Goal: Task Accomplishment & Management: Use online tool/utility

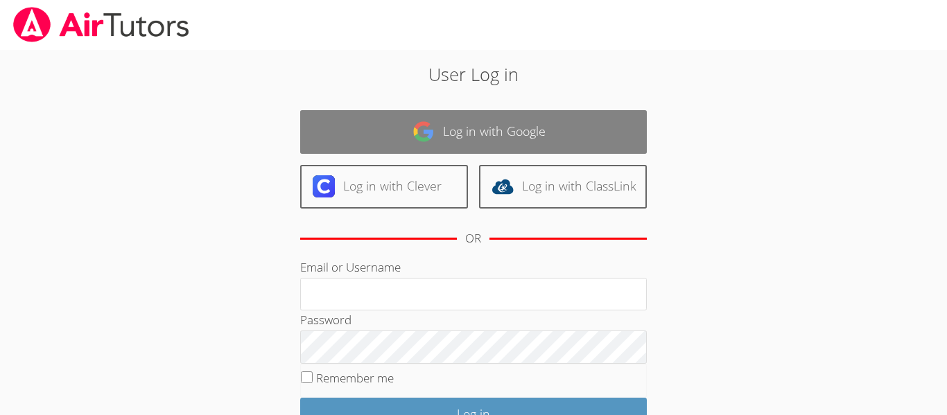
type input "[EMAIL_ADDRESS][DOMAIN_NAME]"
click at [577, 122] on link "Log in with Google" at bounding box center [473, 132] width 346 height 44
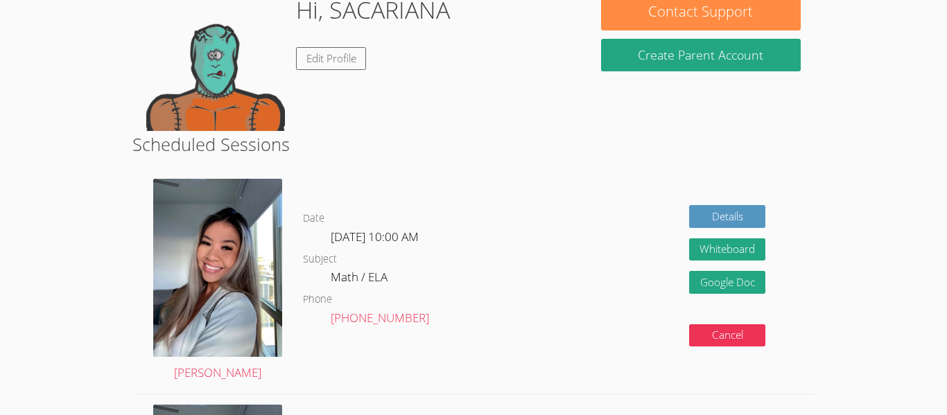
scroll to position [229, 0]
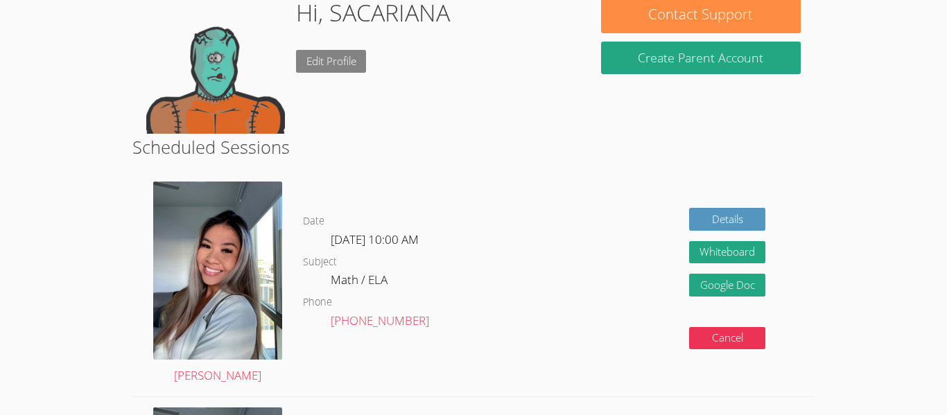
click at [322, 69] on link "Edit Profile" at bounding box center [331, 61] width 71 height 23
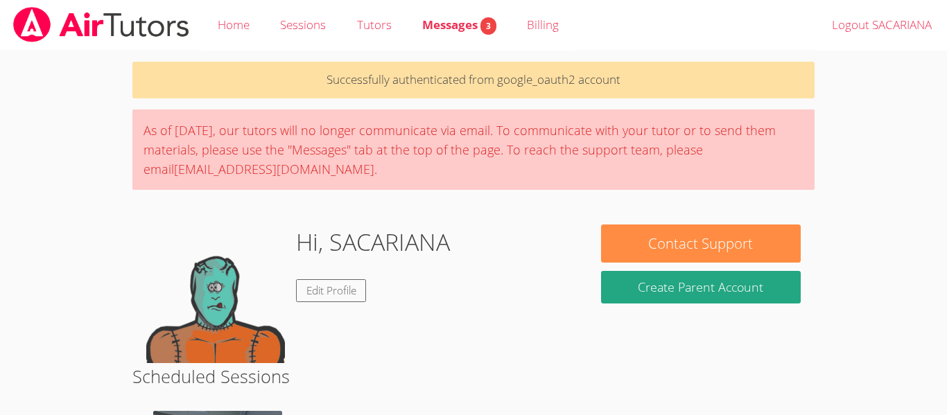
scroll to position [229, 0]
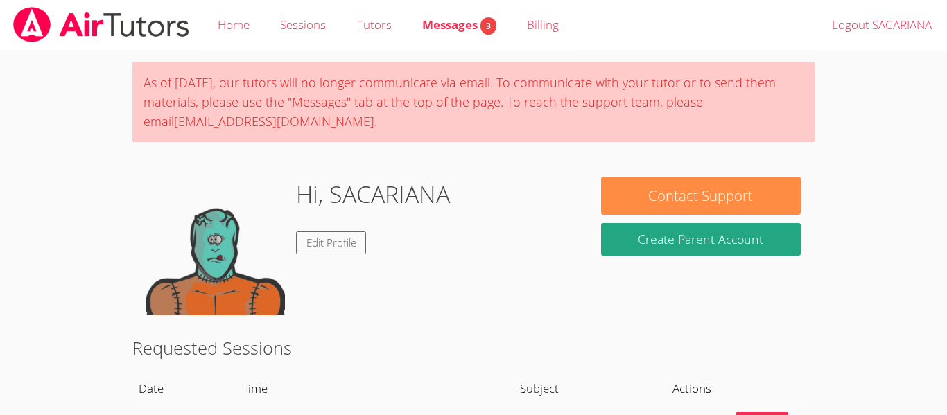
scroll to position [229, 0]
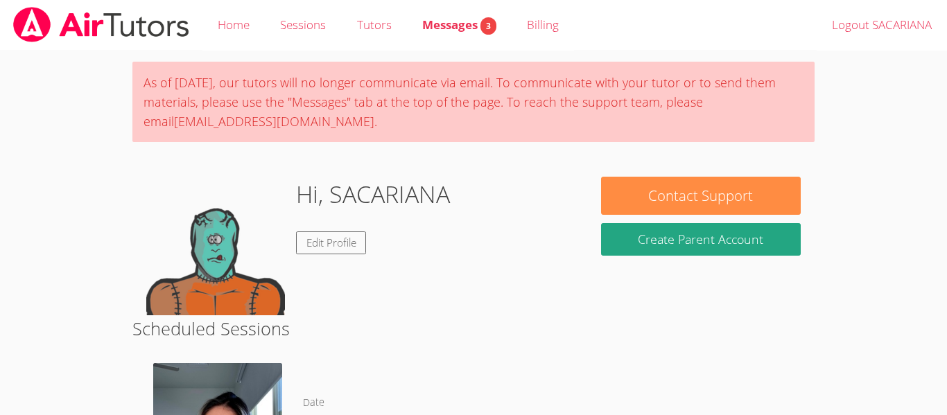
scroll to position [52, 0]
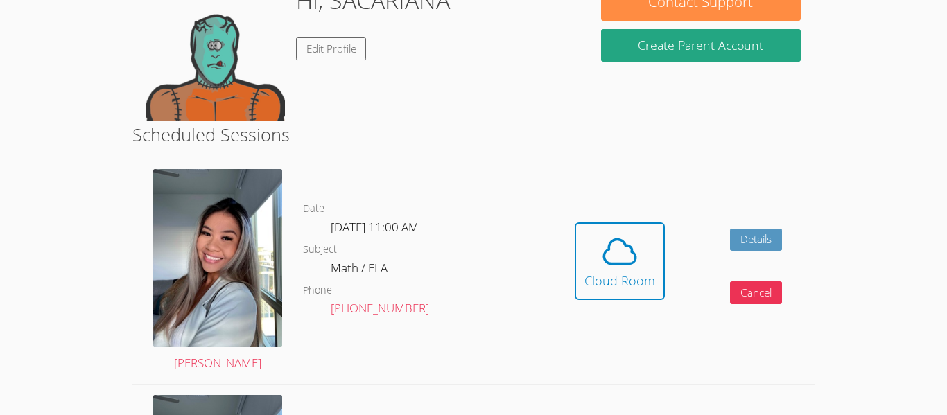
scroll to position [222, 0]
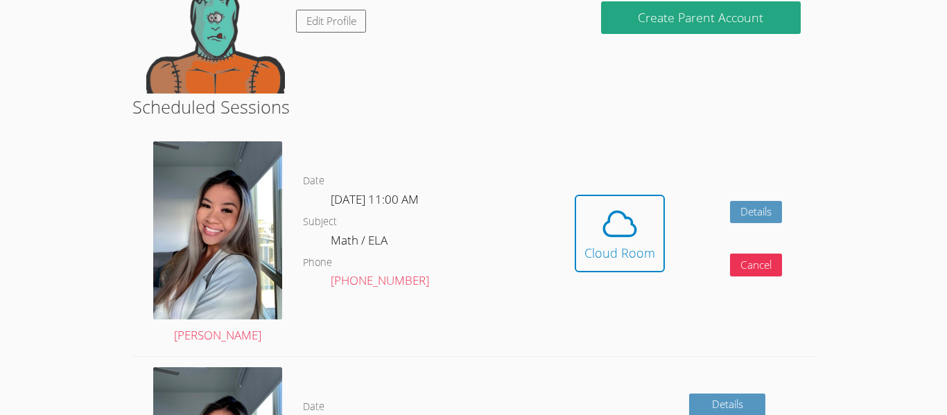
click at [651, 173] on div "Hidden Cloud Room Details Cancel" at bounding box center [677, 243] width 272 height 225
click at [633, 207] on icon at bounding box center [619, 223] width 39 height 39
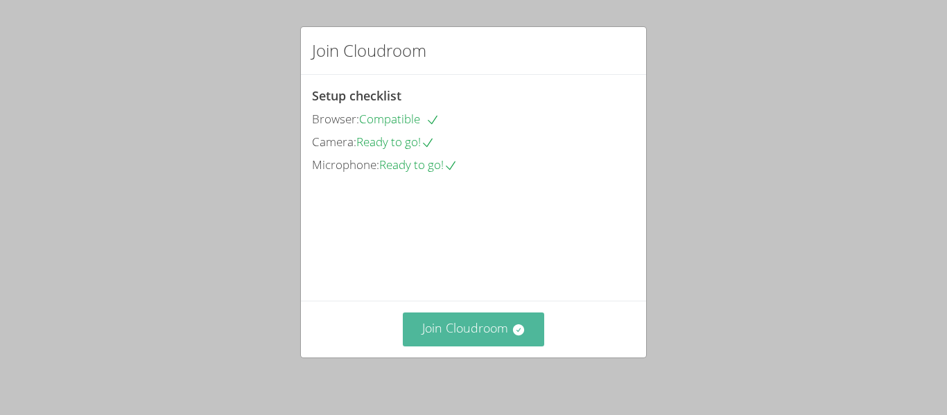
click at [446, 320] on button "Join Cloudroom" at bounding box center [474, 330] width 142 height 34
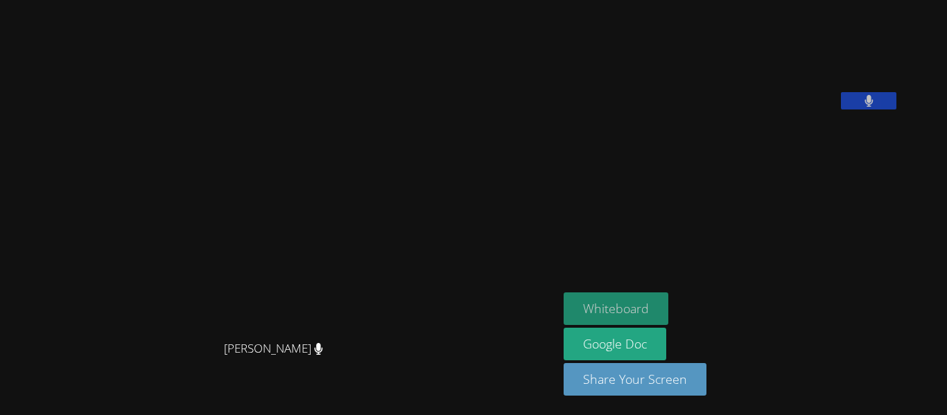
click at [668, 301] on button "Whiteboard" at bounding box center [615, 308] width 105 height 33
click at [668, 306] on button "Whiteboard" at bounding box center [615, 308] width 105 height 33
click at [771, 109] on video at bounding box center [667, 58] width 208 height 104
click at [896, 109] on button at bounding box center [868, 100] width 55 height 17
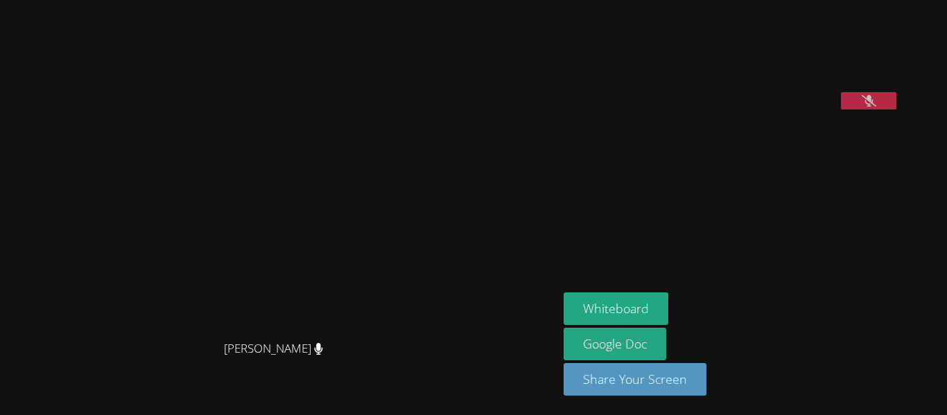
click at [876, 107] on icon at bounding box center [868, 101] width 15 height 12
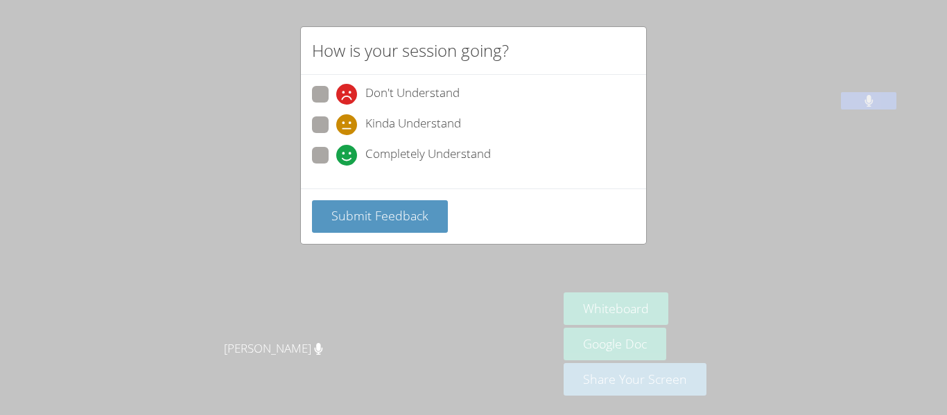
click at [336, 166] on span at bounding box center [336, 166] width 0 height 0
click at [336, 155] on input "Completely Understand" at bounding box center [342, 153] width 12 height 12
radio input "true"
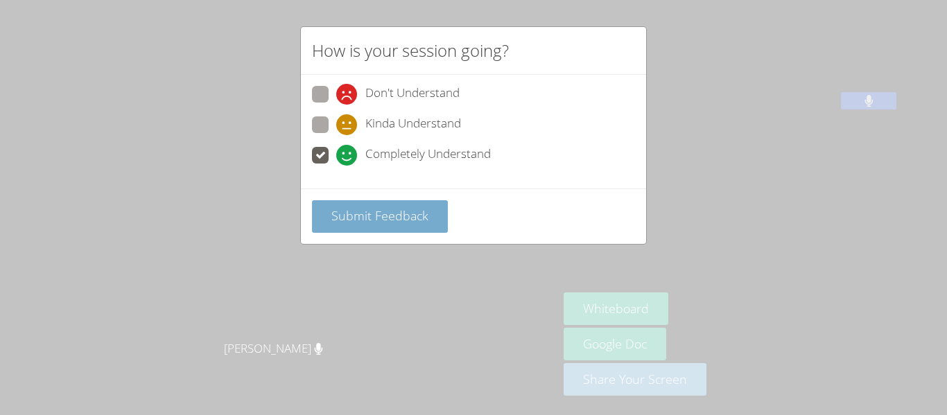
click at [412, 227] on button "Submit Feedback" at bounding box center [380, 216] width 136 height 33
